Goal: Task Accomplishment & Management: Use online tool/utility

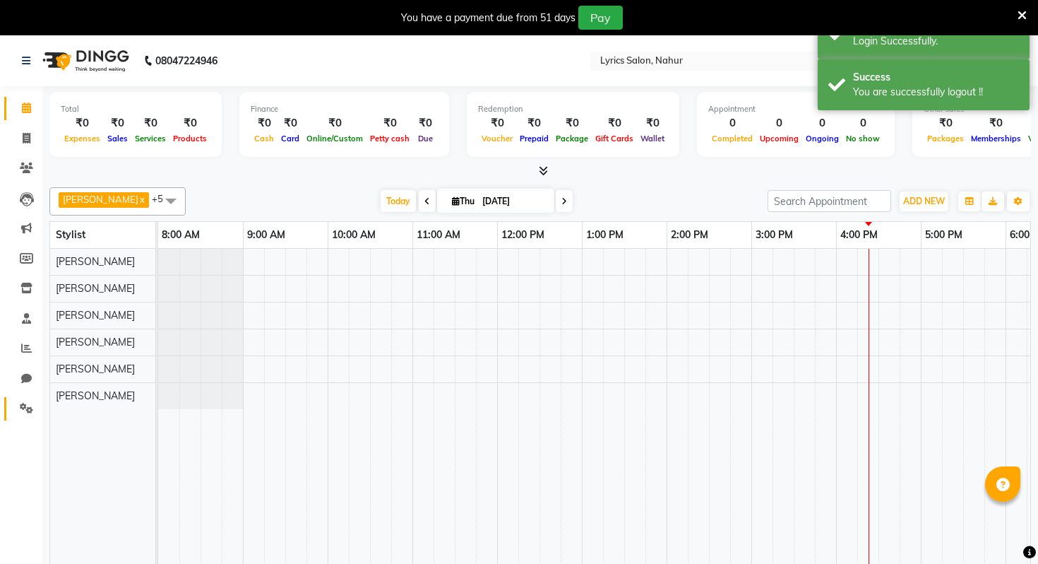
click at [13, 414] on link "Settings" at bounding box center [21, 408] width 34 height 23
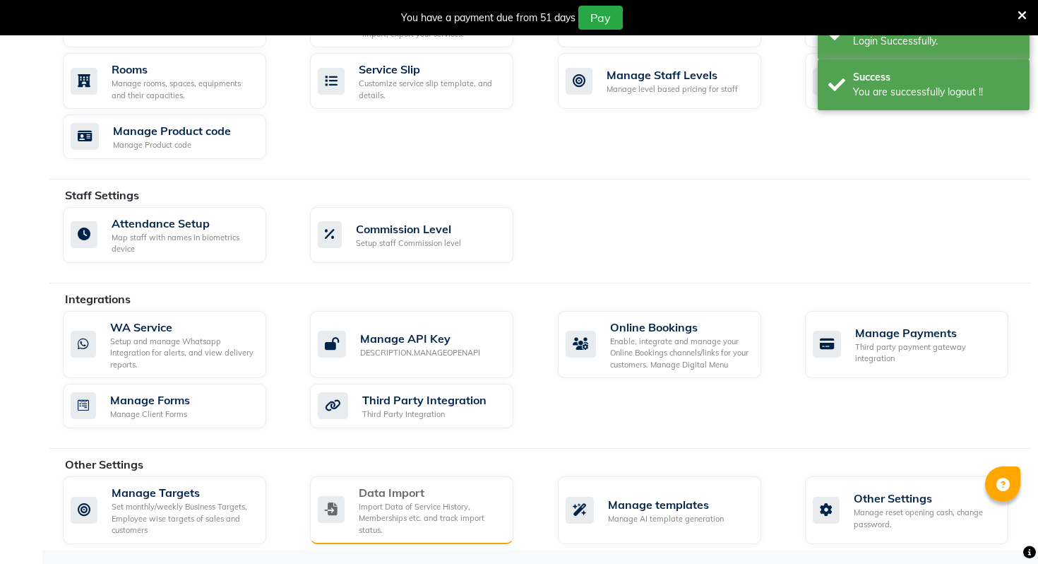
click at [371, 484] on div "Data Import" at bounding box center [430, 492] width 143 height 17
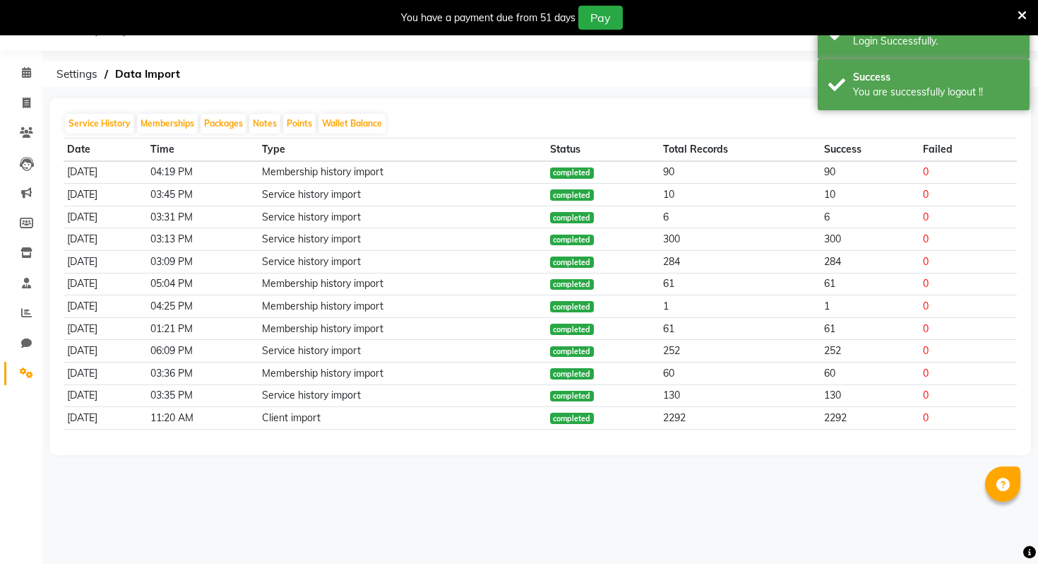
scroll to position [35, 0]
click at [14, 138] on span at bounding box center [26, 133] width 25 height 16
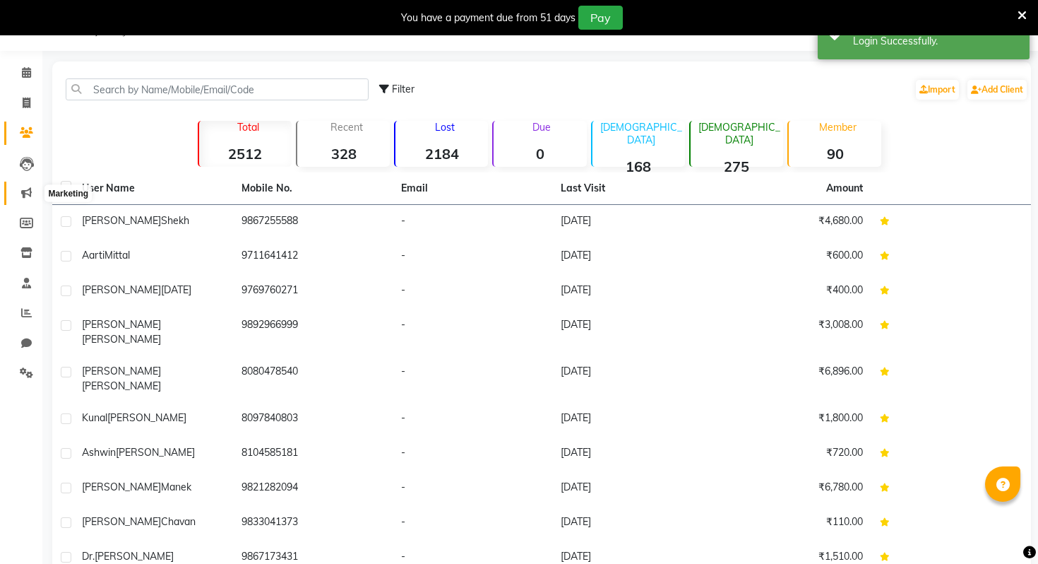
click at [28, 197] on icon at bounding box center [26, 192] width 11 height 11
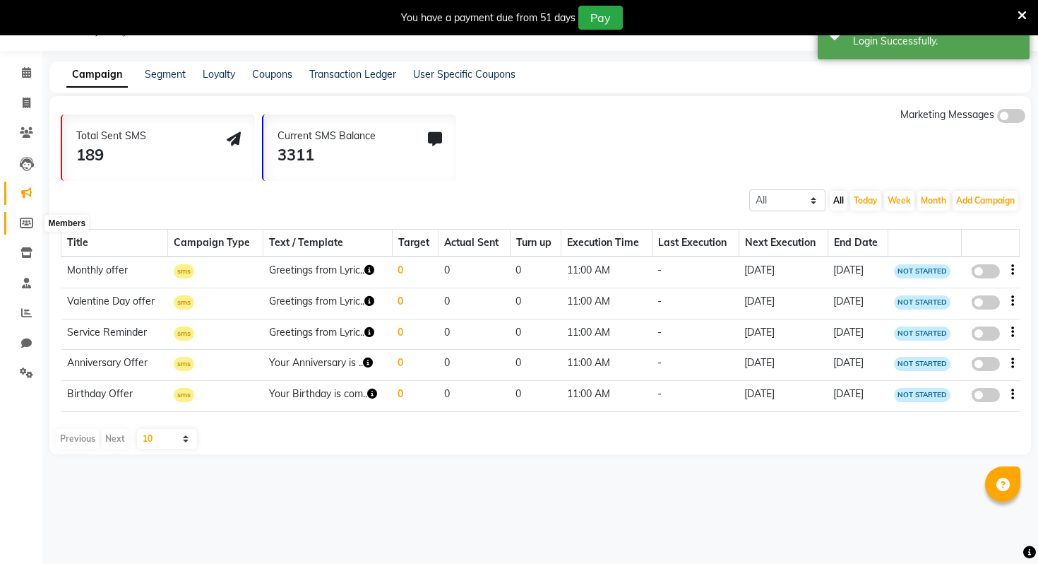
click at [25, 223] on icon at bounding box center [26, 223] width 13 height 11
select select
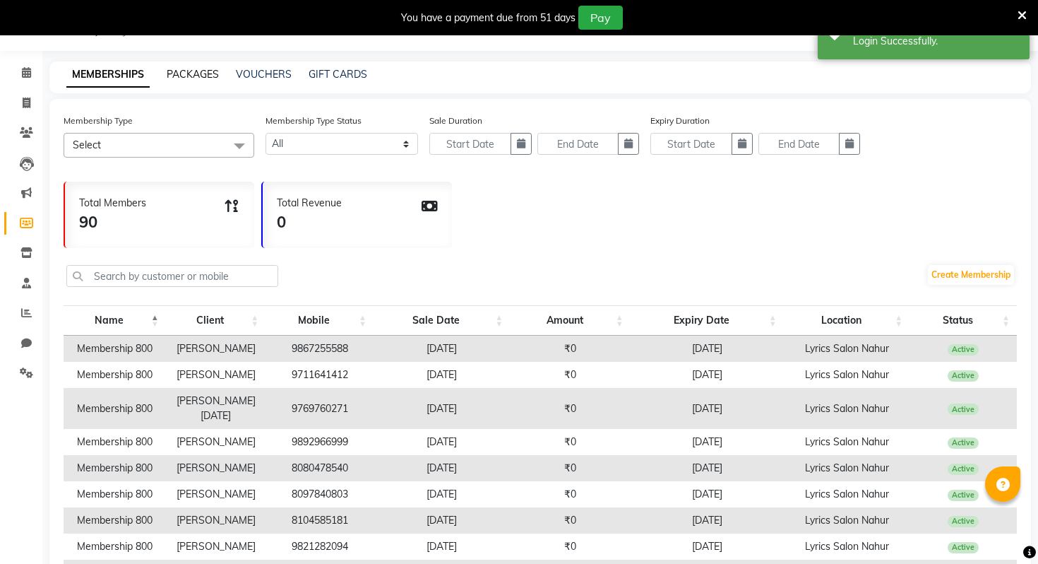
click at [183, 72] on link "PACKAGES" at bounding box center [193, 74] width 52 height 13
select select
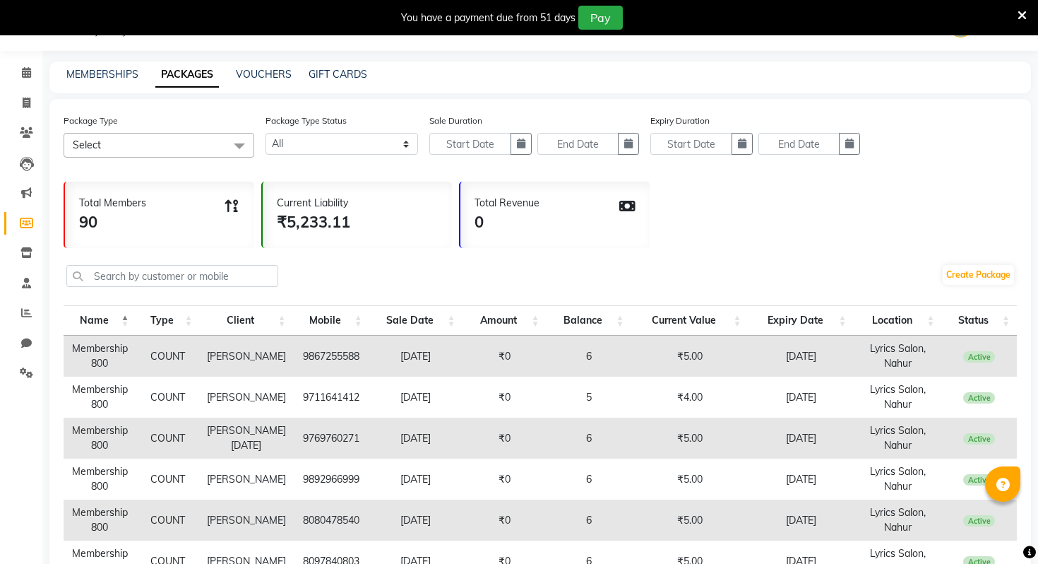
click at [231, 354] on td "Vishruti Shekh" at bounding box center [246, 355] width 93 height 41
click at [25, 132] on icon at bounding box center [26, 132] width 13 height 11
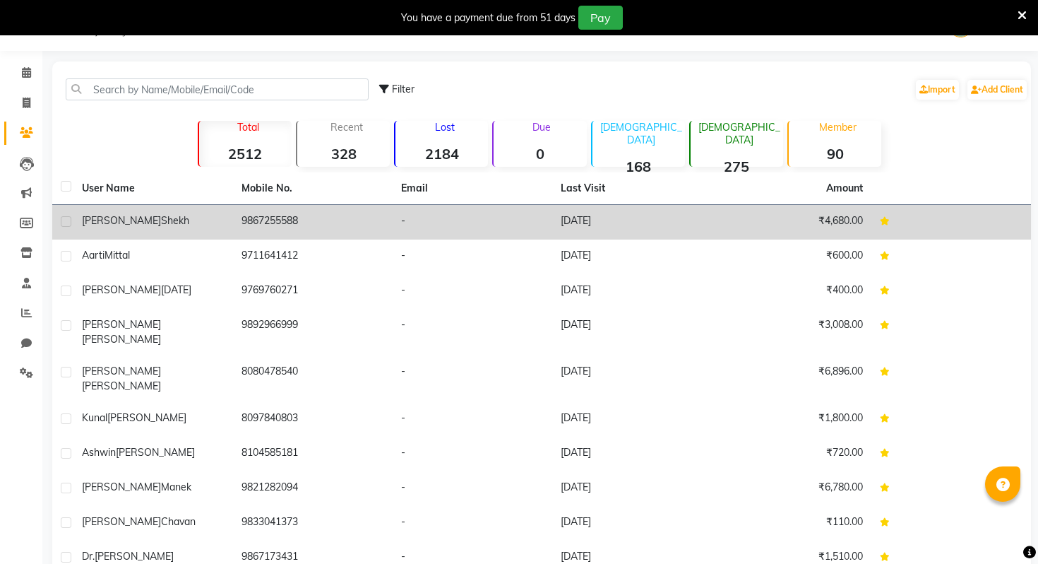
click at [148, 220] on div "Vishruti Shekh" at bounding box center [153, 220] width 143 height 15
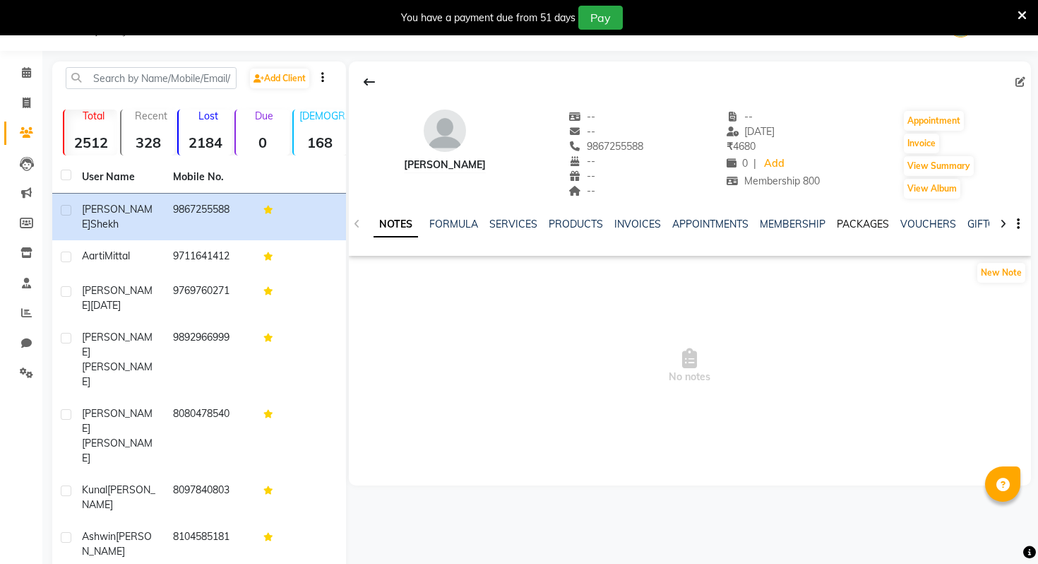
click at [848, 223] on link "PACKAGES" at bounding box center [863, 224] width 52 height 13
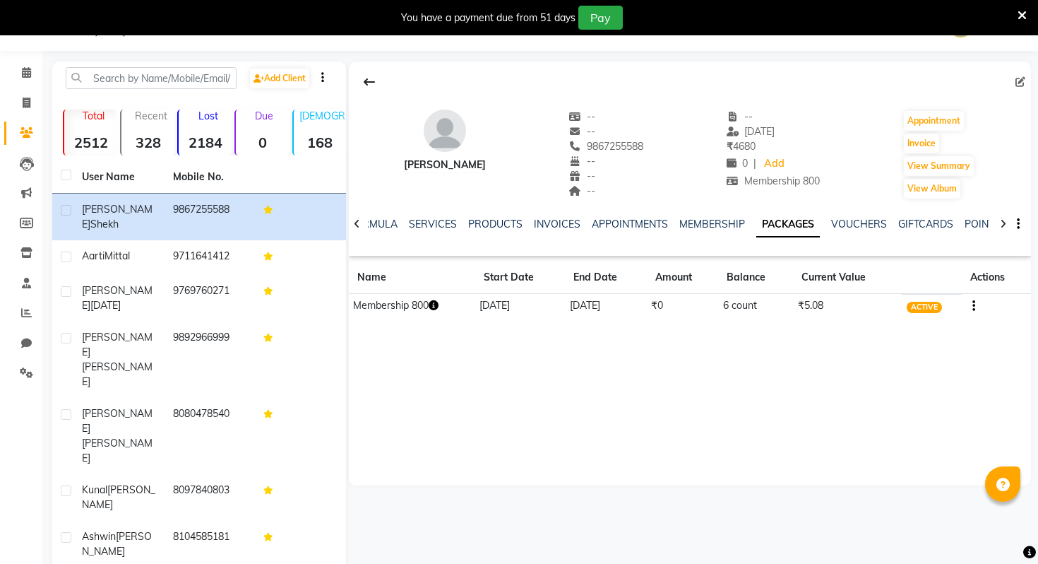
click at [740, 307] on td "6 count" at bounding box center [755, 306] width 75 height 25
click at [925, 147] on button "Invoice" at bounding box center [921, 143] width 35 height 20
select select "service"
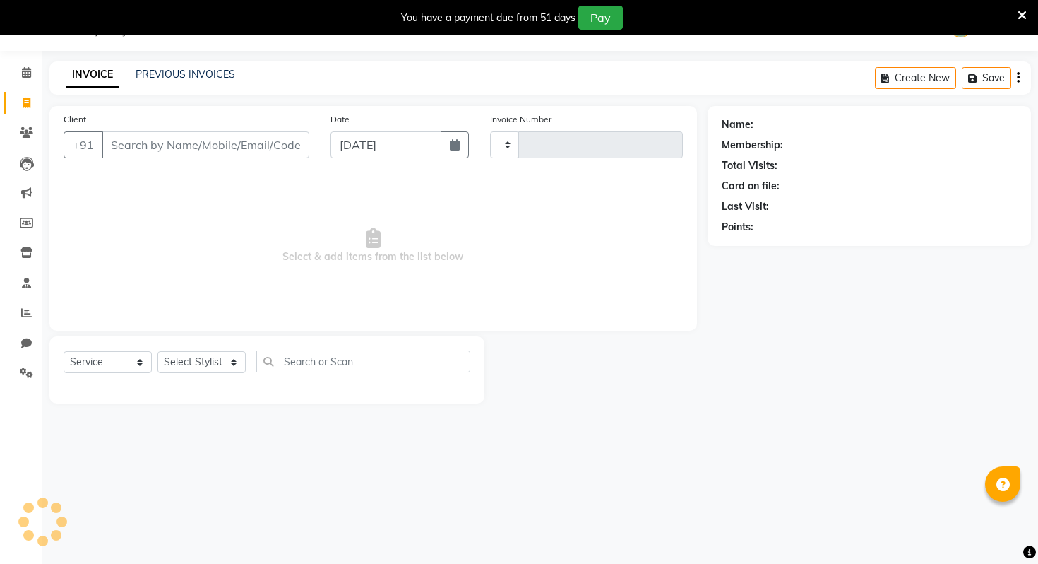
type input "9867255588"
type input "0675"
select select "8608"
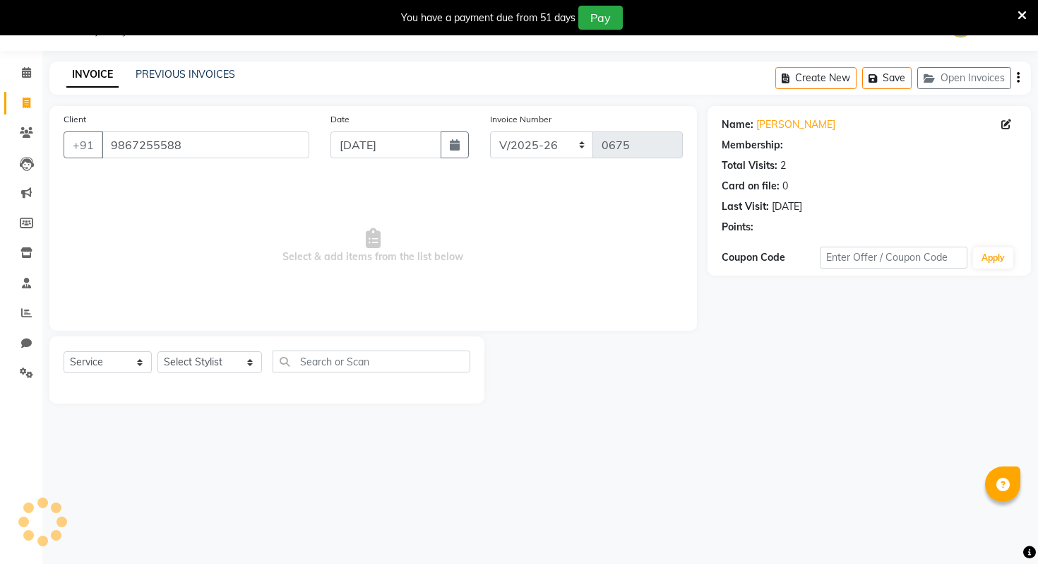
select select "1: Object"
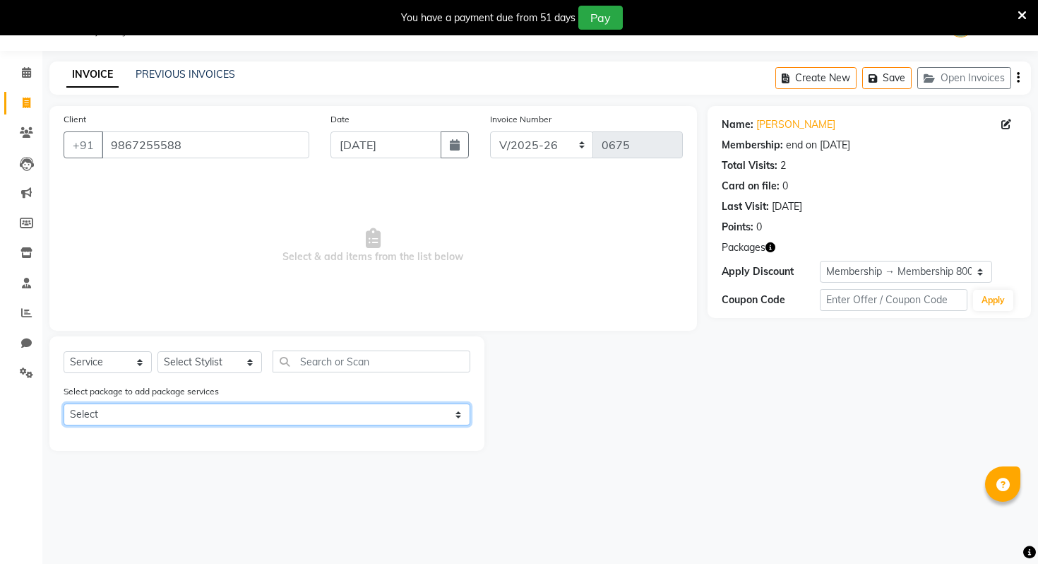
click at [137, 412] on select "Select Membership 800" at bounding box center [267, 414] width 407 height 22
select select "1: Object"
click at [64, 403] on select "Select Membership 800" at bounding box center [267, 414] width 407 height 22
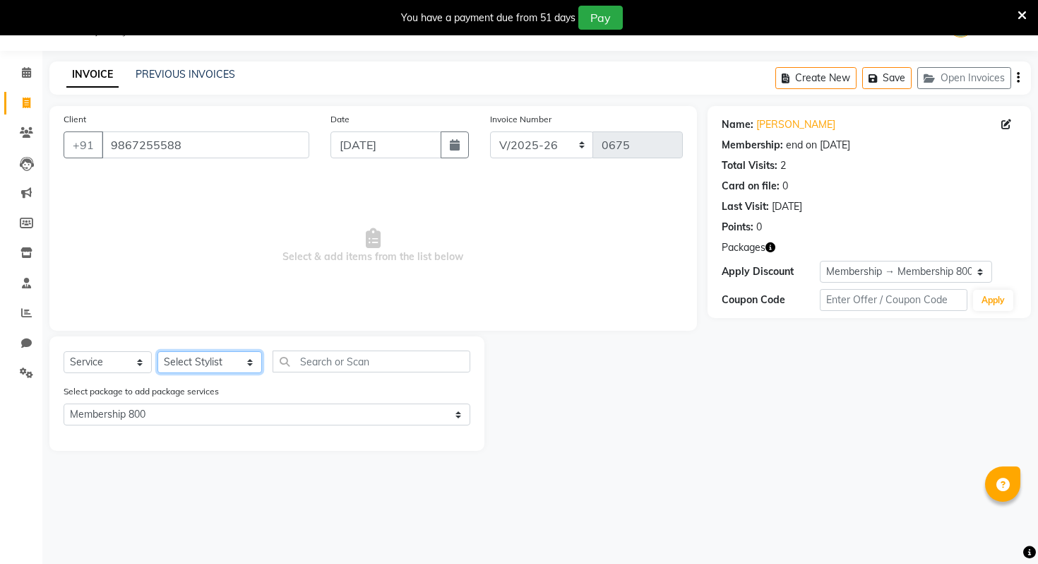
click at [193, 367] on select "Select Stylist APURVA MUNJ Deepak Kumar DEEPAK KUMAR DIKSHA GHATKAR Kajal Jathe…" at bounding box center [209, 362] width 105 height 22
select select "90750"
click at [157, 351] on select "Select Stylist APURVA MUNJ Deepak Kumar DEEPAK KUMAR DIKSHA GHATKAR Kajal Jathe…" at bounding box center [209, 362] width 105 height 22
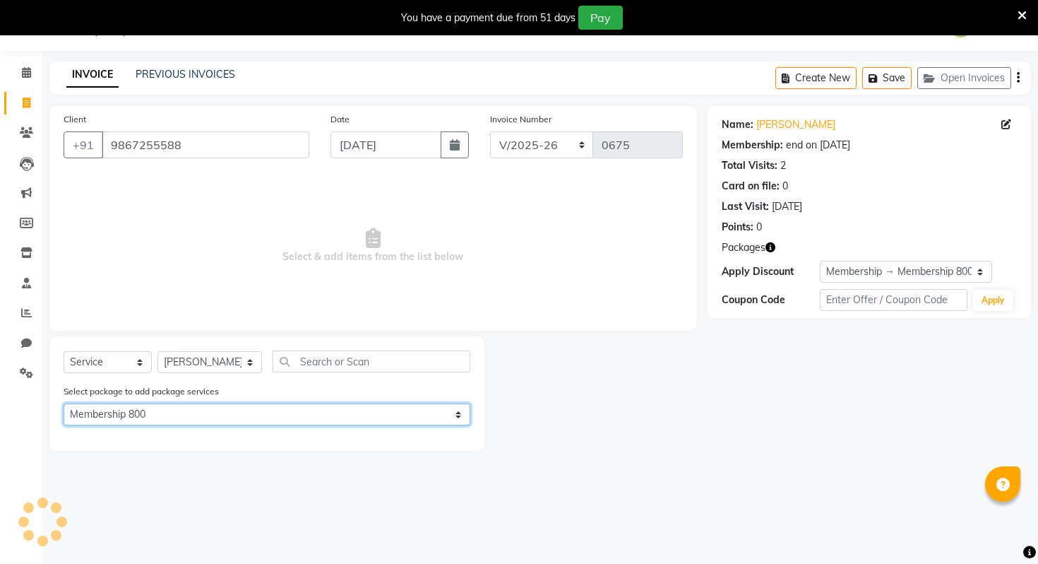
click at [208, 412] on select "Select Membership 800" at bounding box center [267, 414] width 407 height 22
select select "0: undefined"
click at [64, 403] on select "Select Membership 800" at bounding box center [267, 414] width 407 height 22
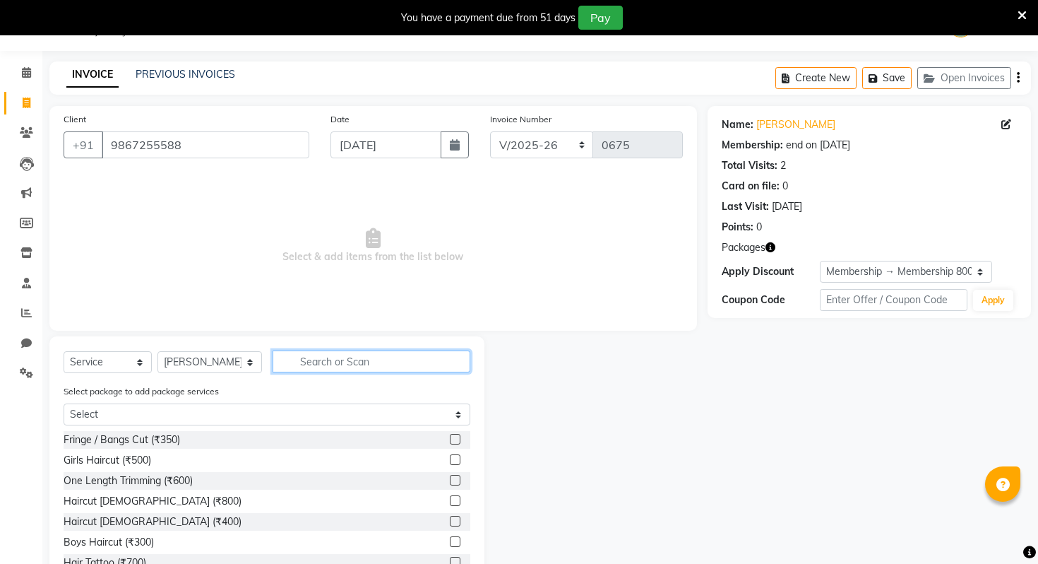
click at [323, 368] on input "text" at bounding box center [372, 361] width 198 height 22
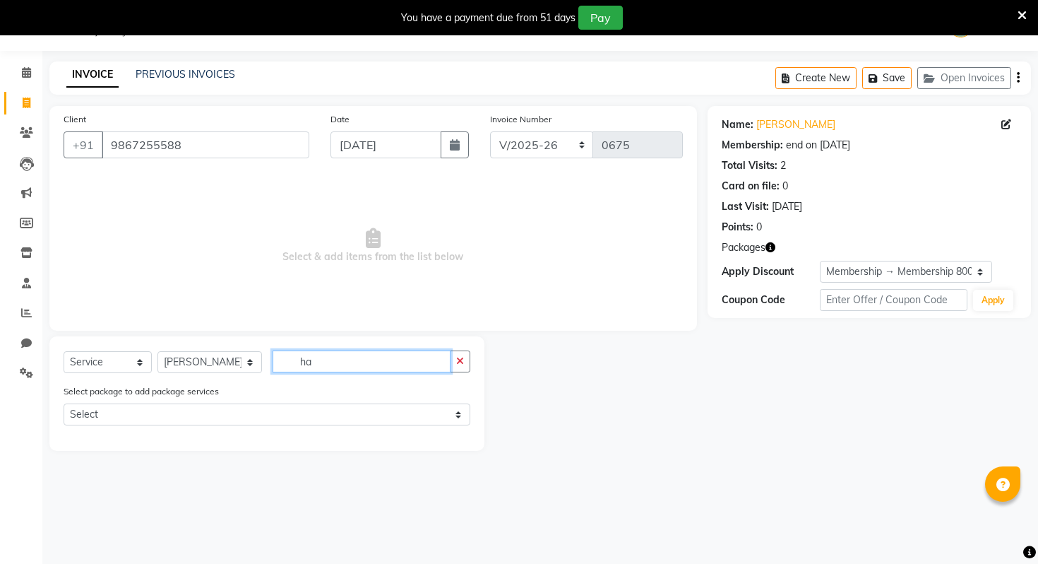
type input "h"
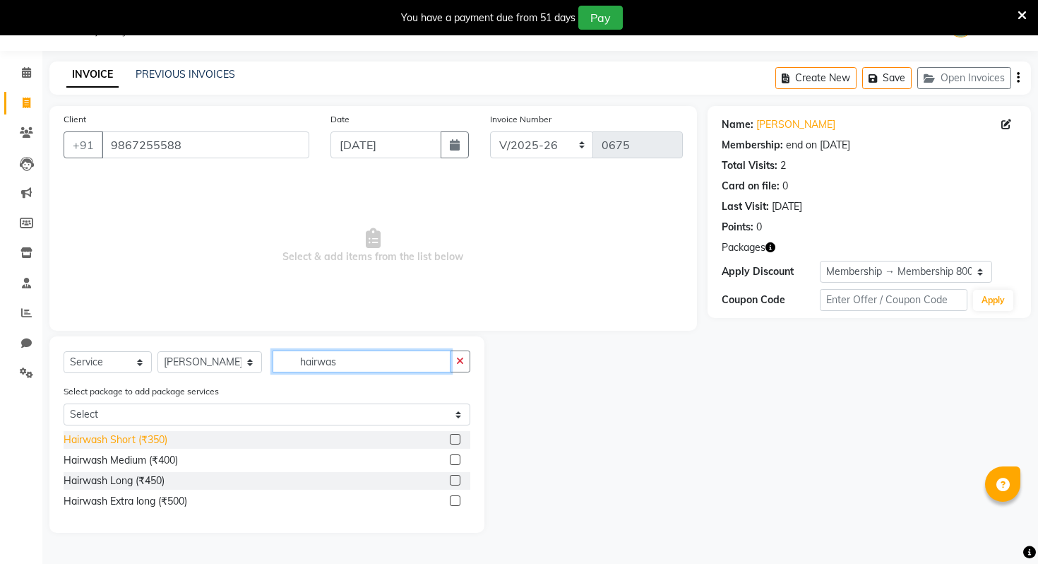
type input "hairwas"
click at [127, 441] on div "Hairwash Short (₹350)" at bounding box center [116, 439] width 104 height 15
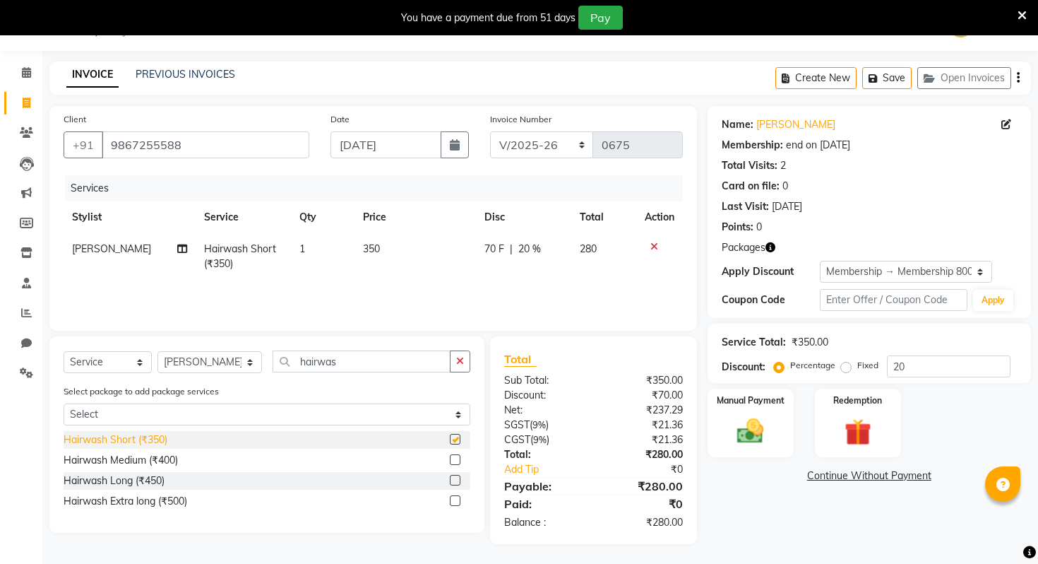
checkbox input "false"
click at [881, 448] on div "Redemption" at bounding box center [858, 422] width 90 height 71
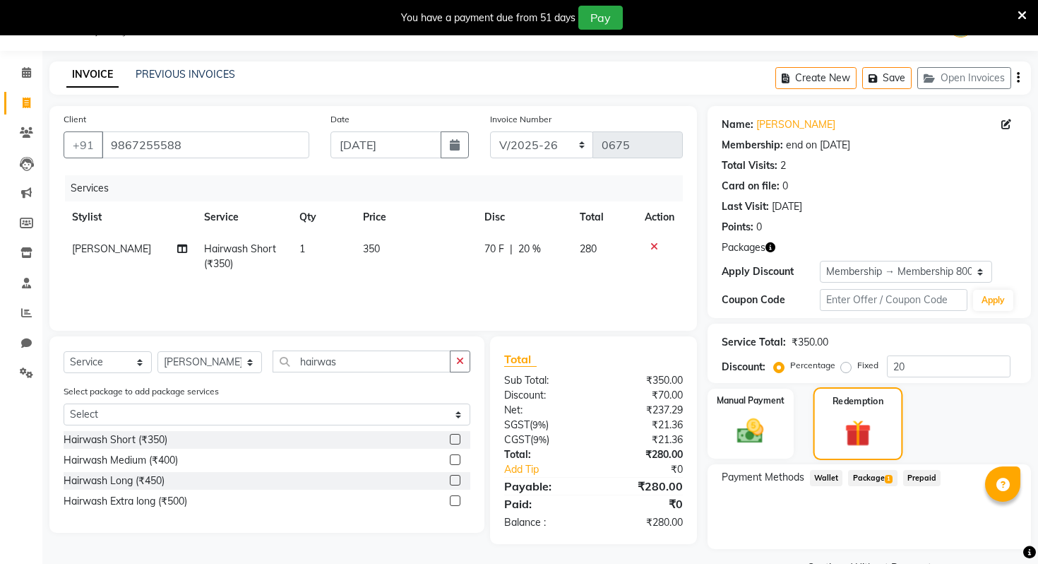
scroll to position [71, 0]
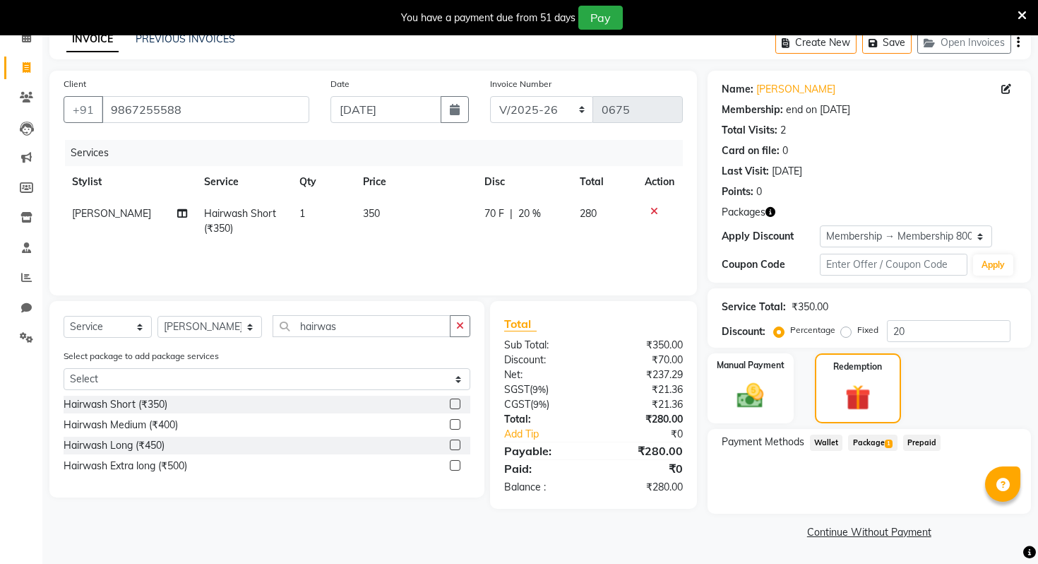
click at [876, 437] on span "Package 1" at bounding box center [872, 442] width 49 height 16
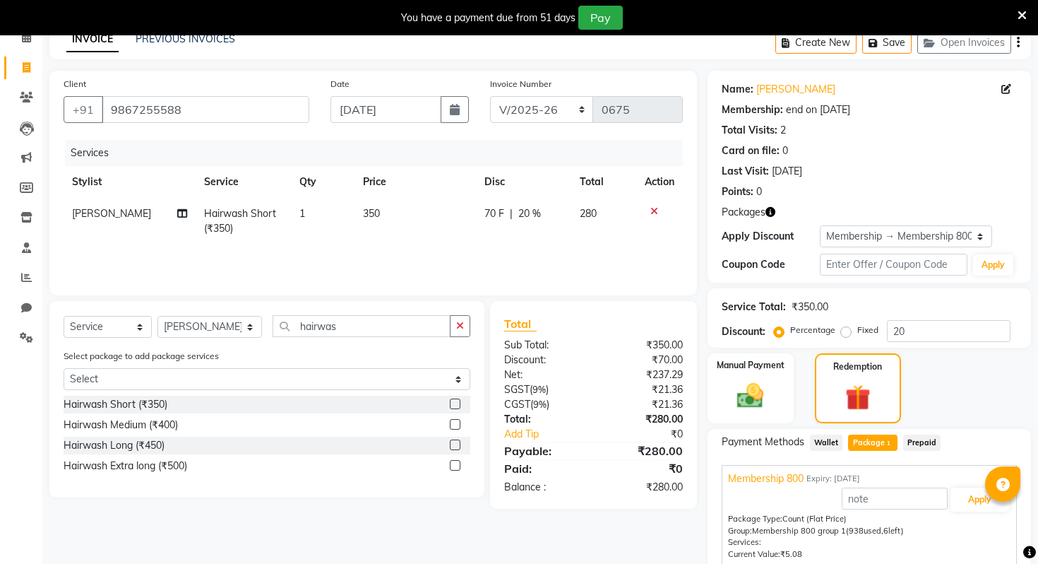
scroll to position [129, 0]
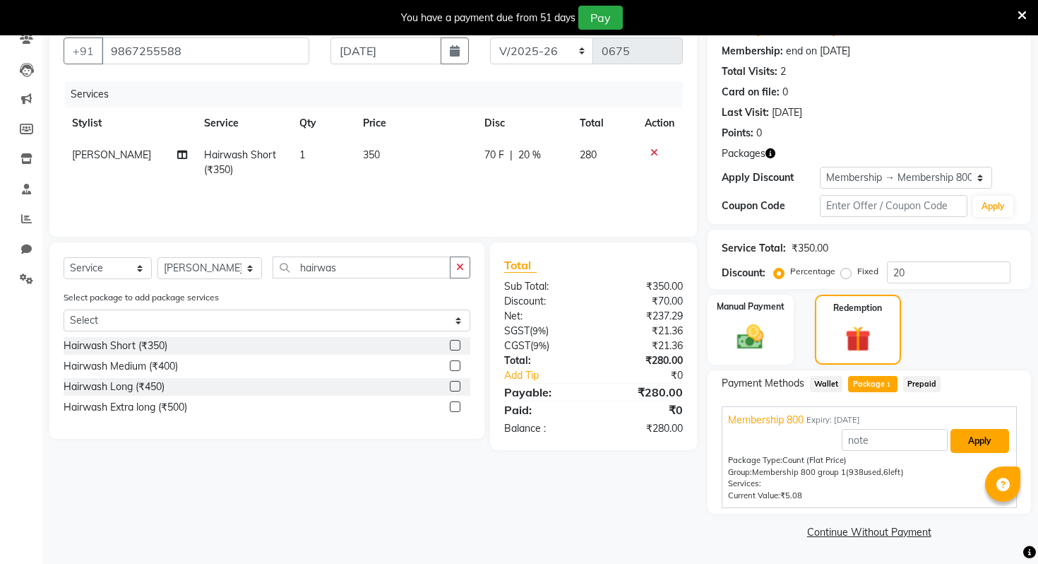
click at [968, 446] on button "Apply" at bounding box center [980, 441] width 59 height 24
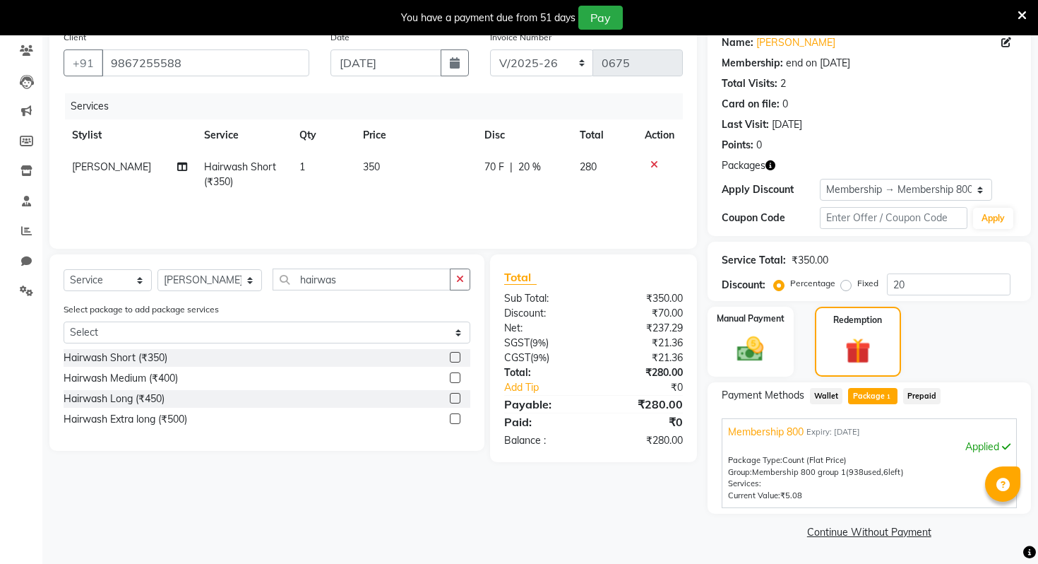
click at [569, 194] on td "70 F | 20 %" at bounding box center [523, 174] width 95 height 47
click at [650, 171] on td at bounding box center [659, 178] width 47 height 54
click at [650, 170] on td at bounding box center [659, 178] width 47 height 54
click at [651, 165] on icon at bounding box center [654, 165] width 8 height 10
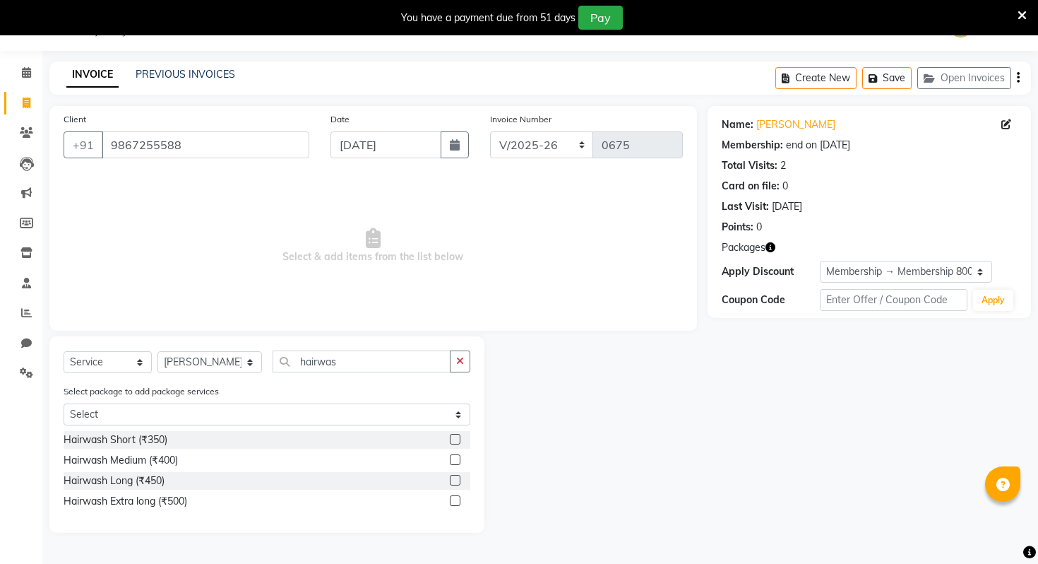
scroll to position [0, 0]
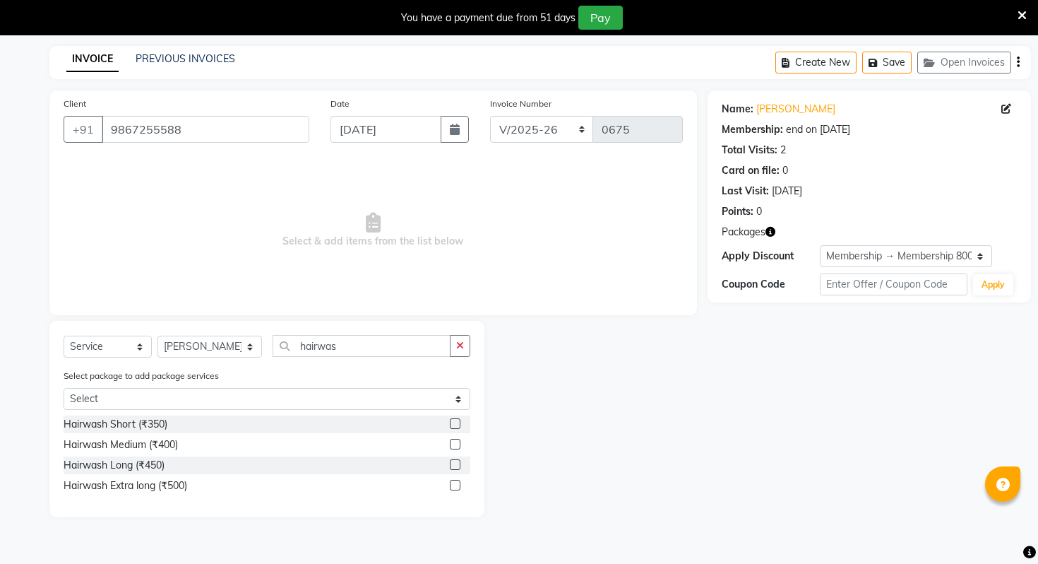
select select "8608"
select select "service"
select select "90750"
select select "1: Object"
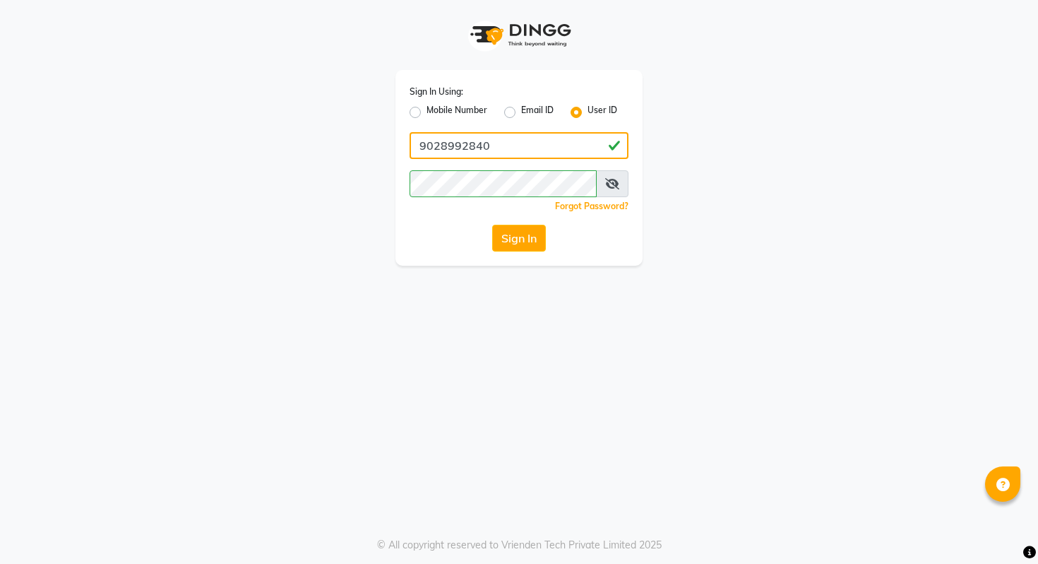
click at [485, 150] on input "9028992840" at bounding box center [519, 145] width 219 height 27
type input "salondushons"
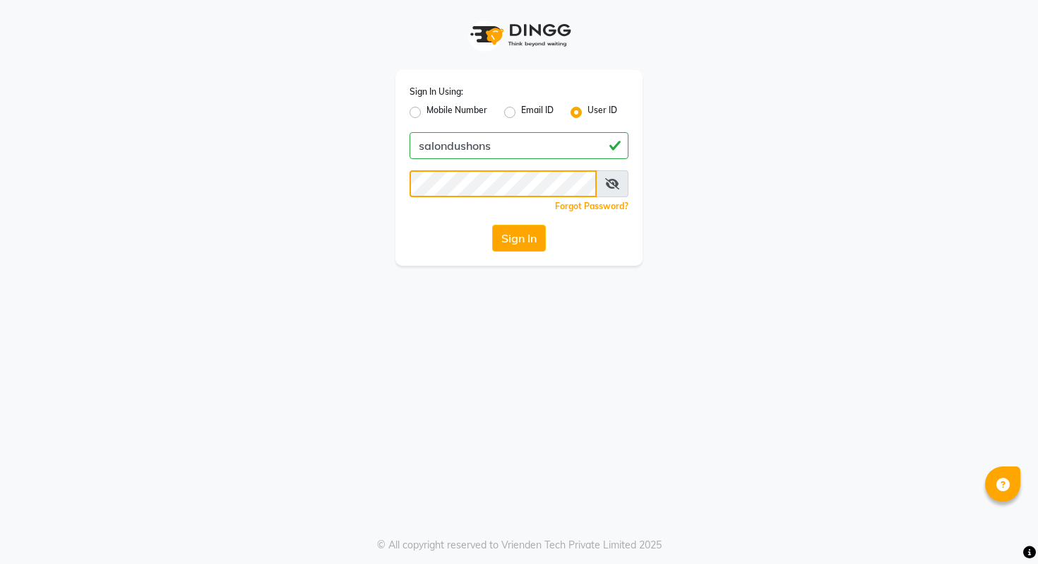
click at [492, 225] on button "Sign In" at bounding box center [519, 238] width 54 height 27
